Goal: Information Seeking & Learning: Learn about a topic

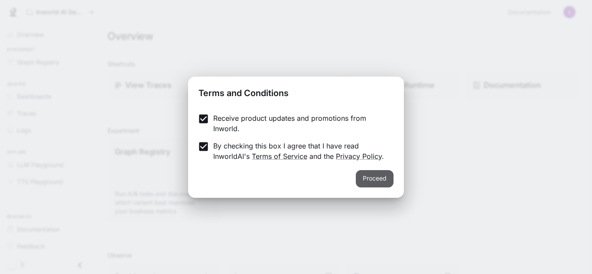
click at [375, 183] on button "Proceed" at bounding box center [375, 178] width 38 height 17
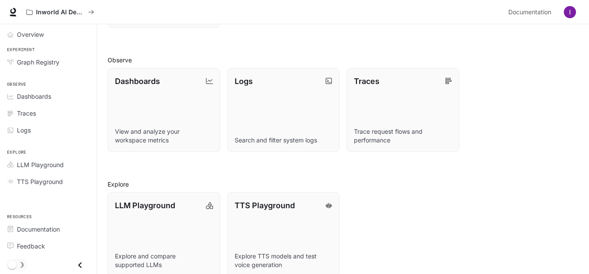
scroll to position [209, 0]
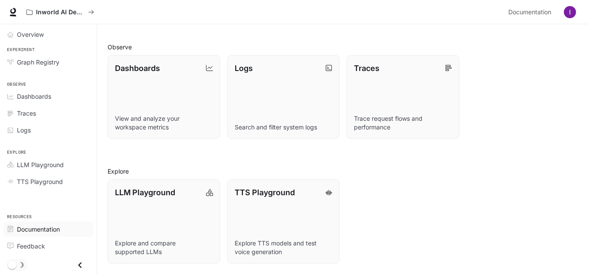
click at [47, 228] on span "Documentation" at bounding box center [38, 229] width 43 height 9
click at [56, 33] on div "Overview" at bounding box center [53, 34] width 72 height 9
